Goal: Transaction & Acquisition: Purchase product/service

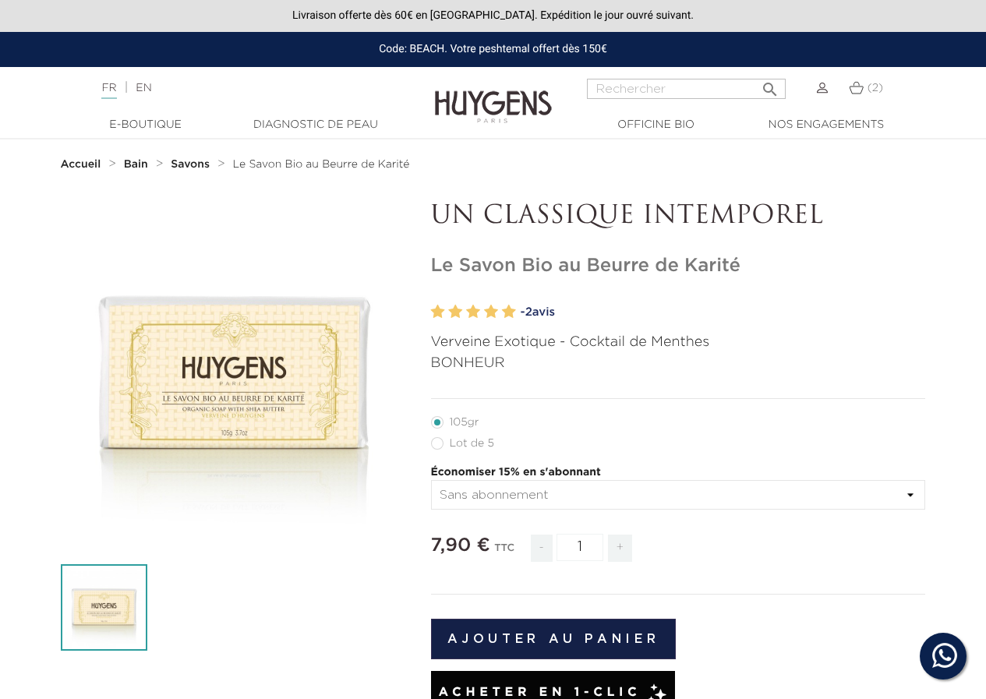
click at [442, 445] on label63"] "Lot de 5" at bounding box center [472, 443] width 82 height 12
radio input "true"
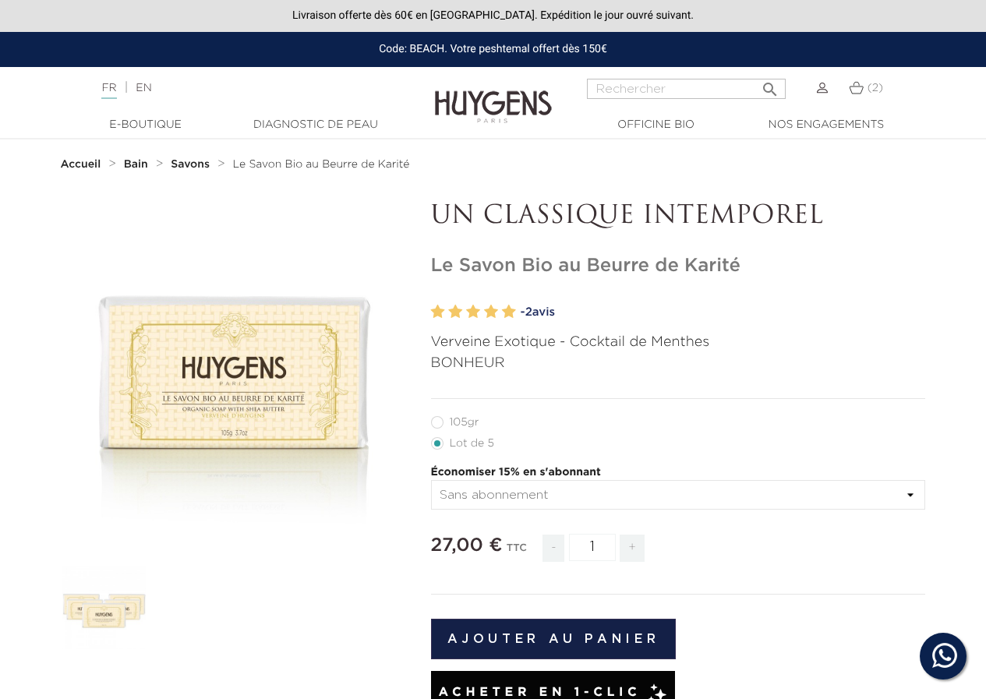
click at [441, 422] on label53"] "105gr" at bounding box center [464, 422] width 67 height 12
radio input "true"
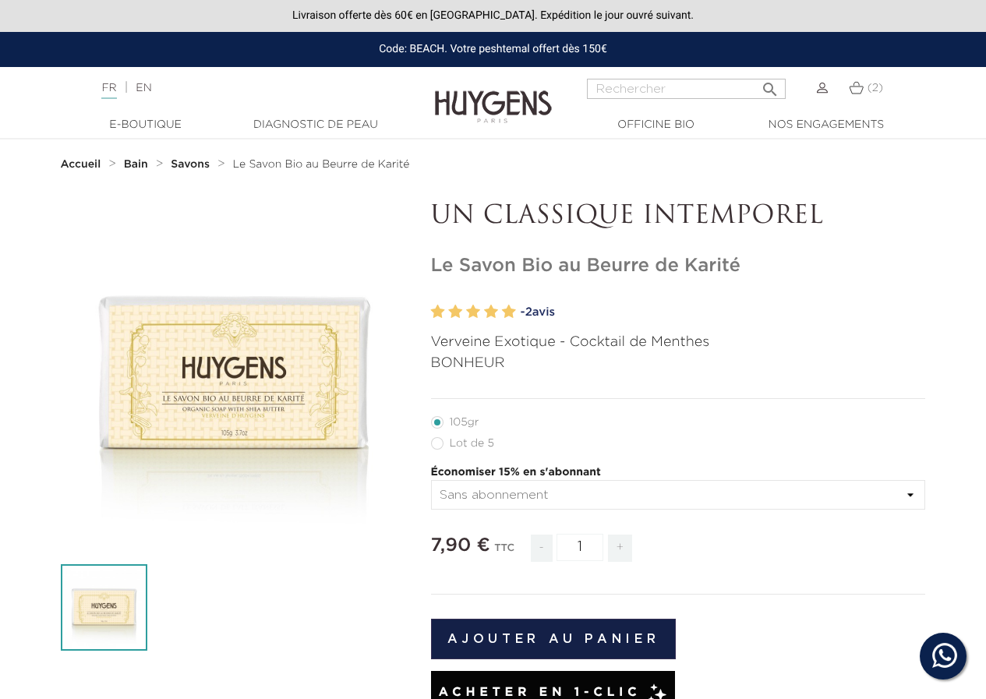
click at [432, 446] on label63"] "Lot de 5" at bounding box center [472, 443] width 82 height 12
radio input "true"
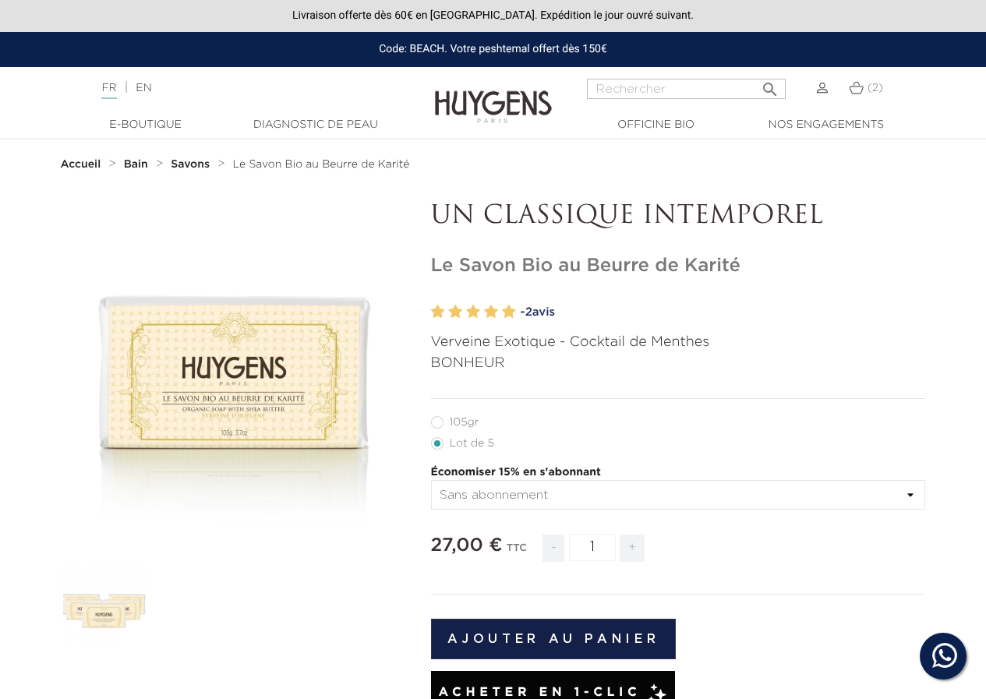
click at [446, 420] on label53"] "105gr" at bounding box center [464, 422] width 67 height 12
radio input "true"
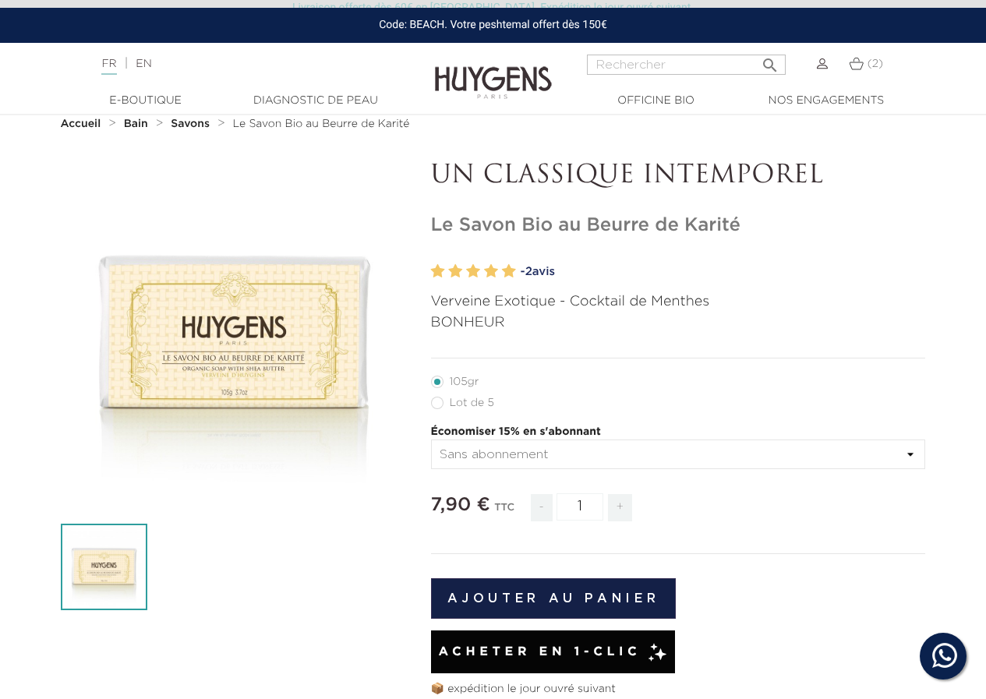
scroll to position [78, 0]
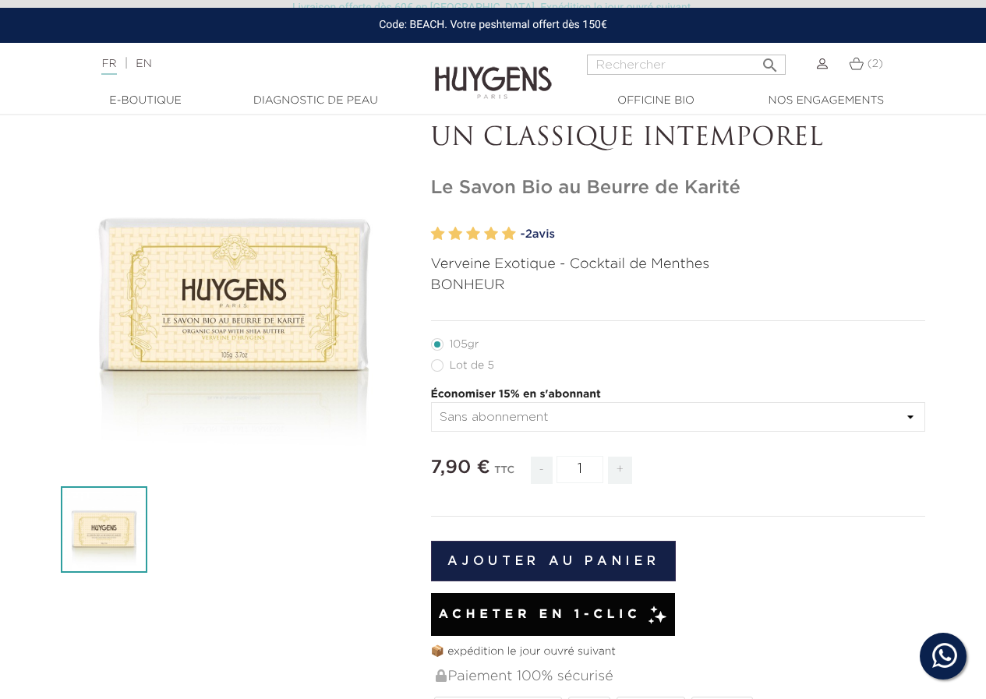
click at [444, 368] on label63"] "Lot de 5" at bounding box center [472, 365] width 82 height 12
radio input "true"
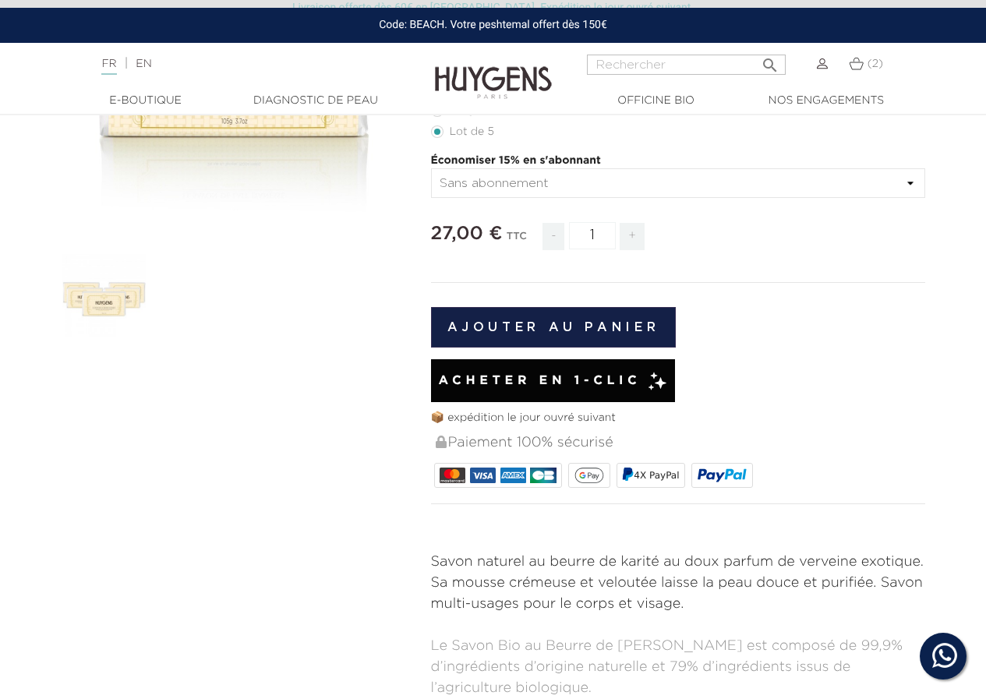
scroll to position [234, 0]
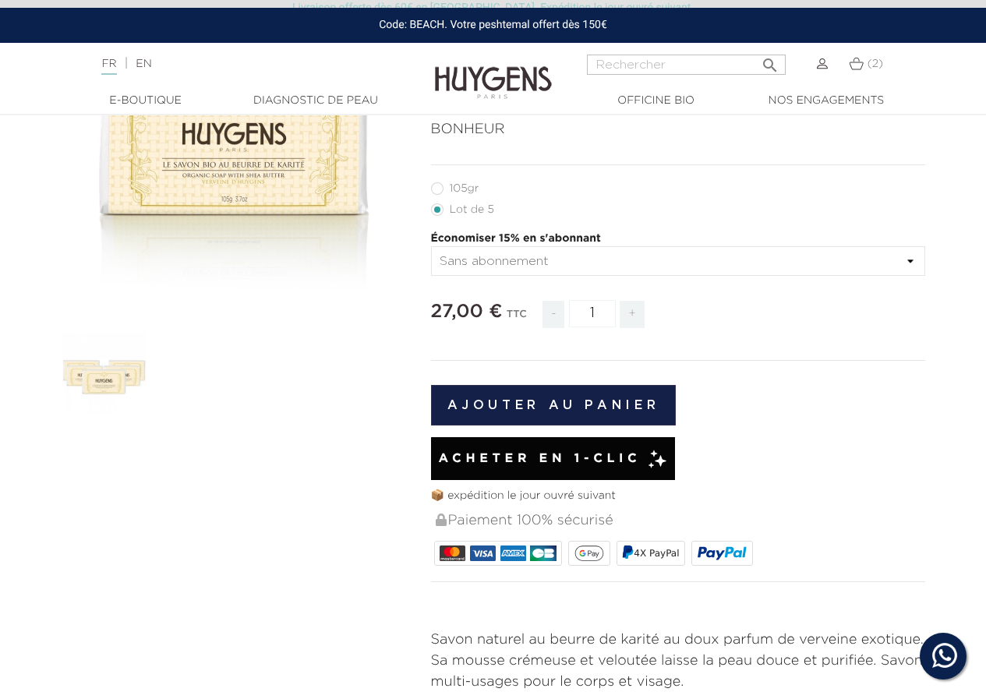
click at [441, 187] on label53"] "105gr" at bounding box center [464, 188] width 67 height 12
radio input "true"
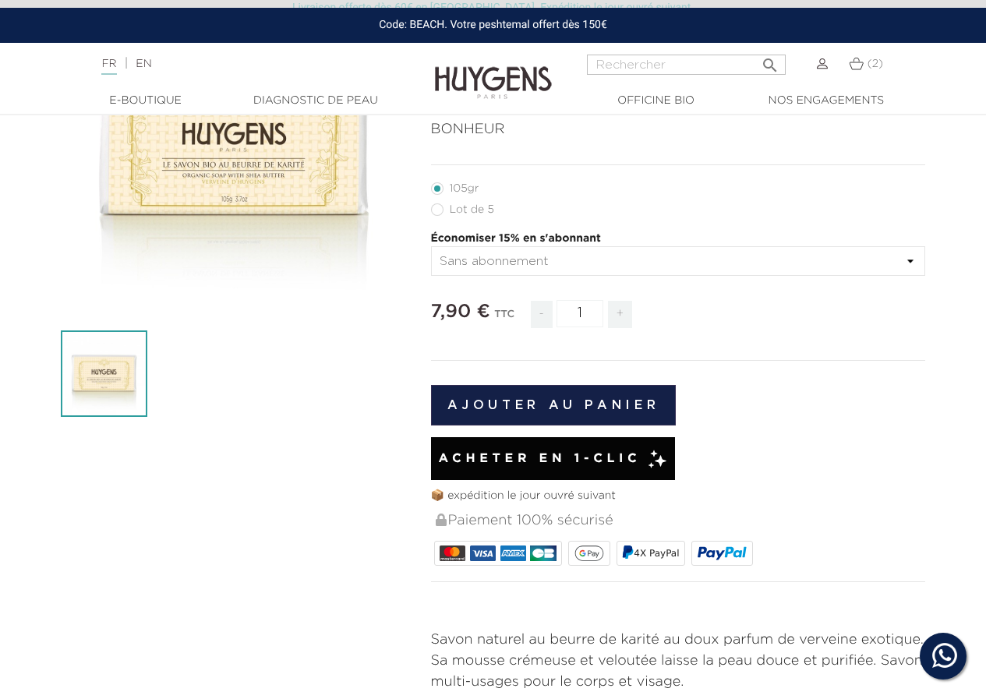
click at [441, 193] on label53"] "105gr" at bounding box center [464, 188] width 67 height 12
